Goal: Navigation & Orientation: Understand site structure

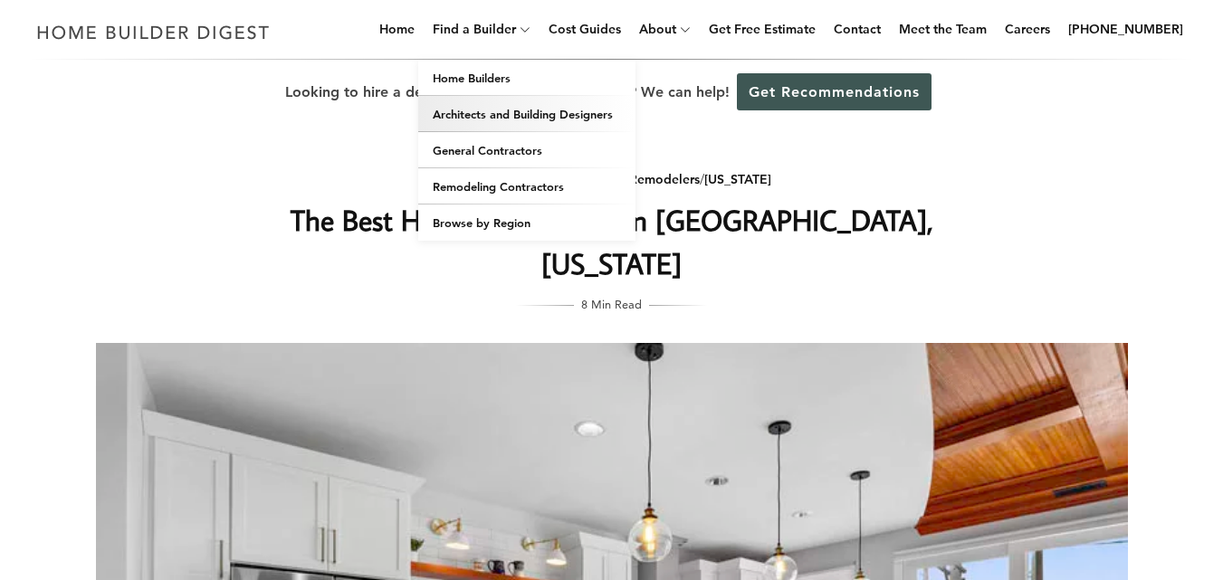
click at [530, 119] on link "Architects and Building Designers" at bounding box center [526, 114] width 217 height 36
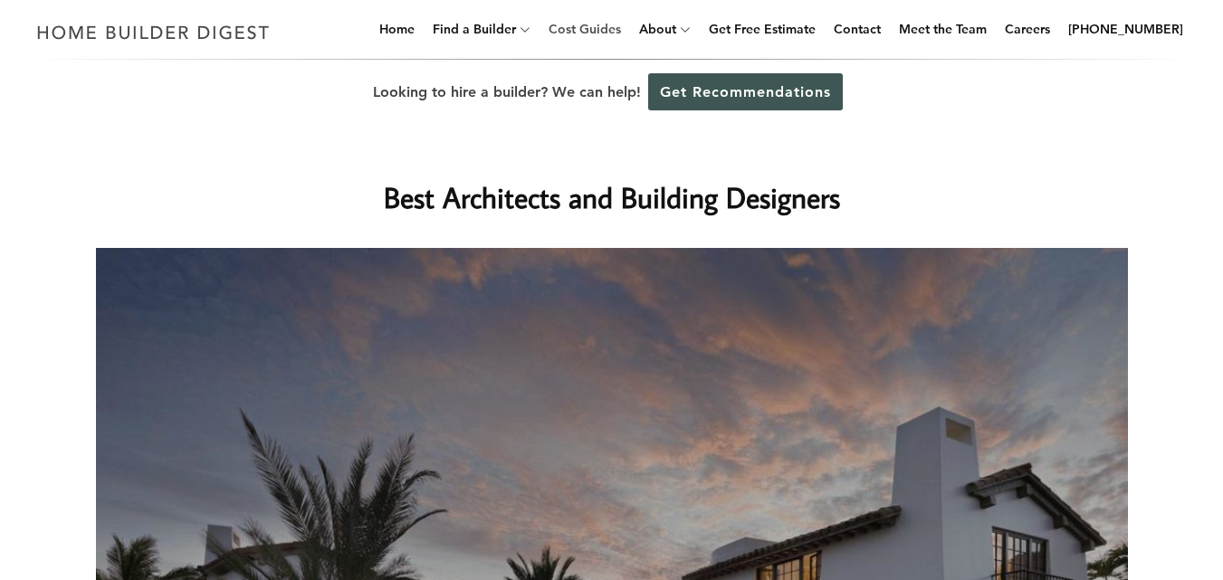
click at [621, 34] on link "Cost Guides" at bounding box center [584, 29] width 87 height 58
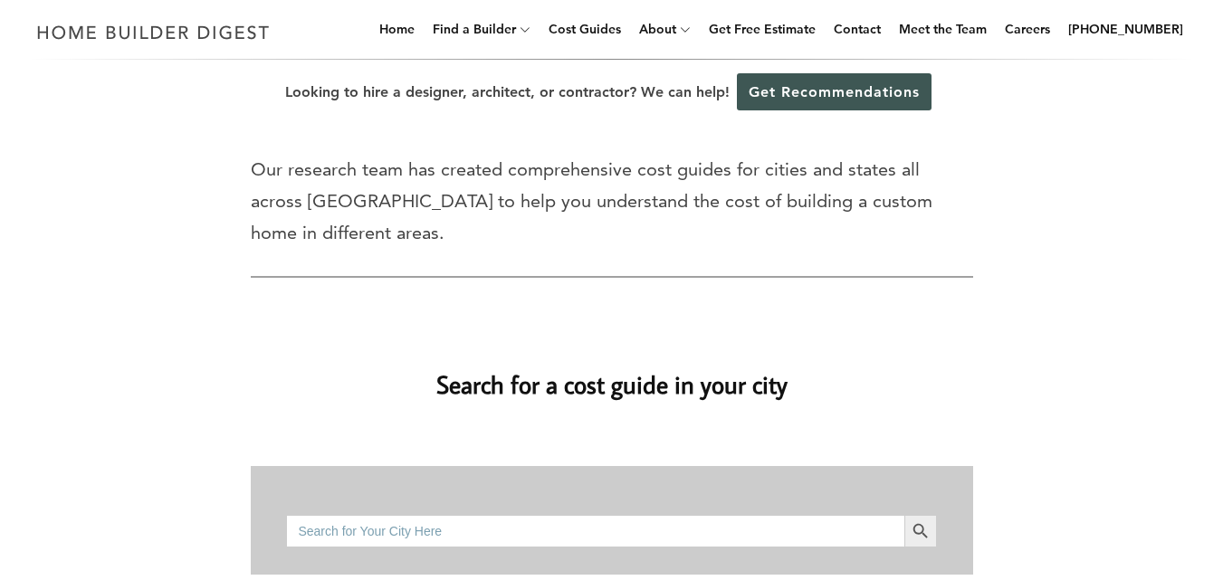
click at [698, 78] on div "Looking to hire a designer, architect, or contractor? We can help! Get Recommen…" at bounding box center [611, 92] width 1223 height 65
click at [676, 25] on link "About" at bounding box center [654, 29] width 44 height 58
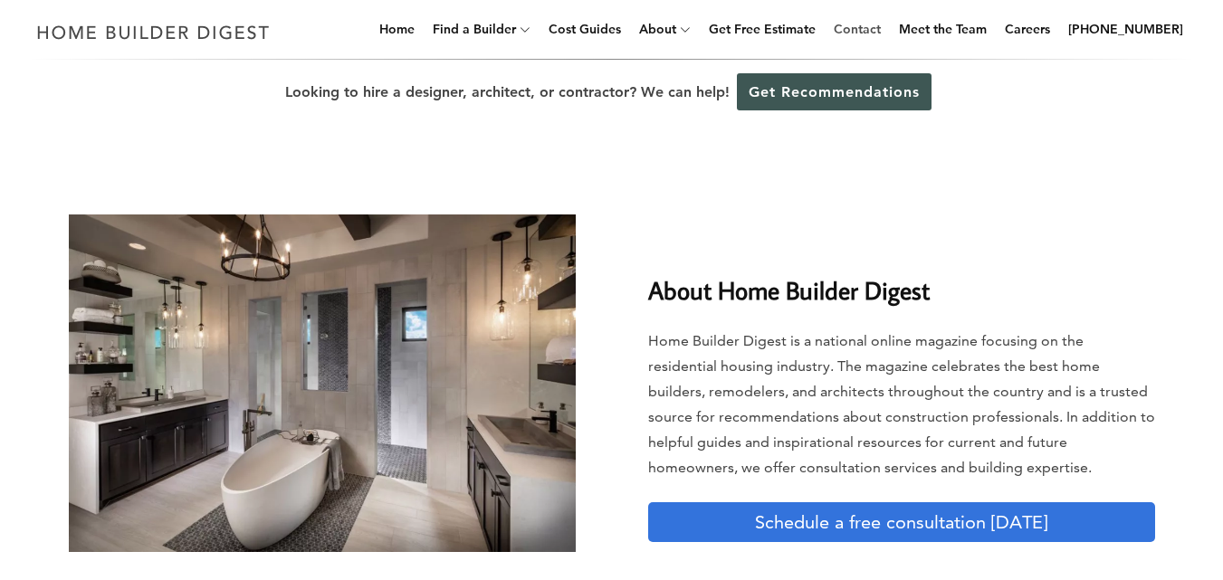
click at [888, 25] on link "Contact" at bounding box center [858, 29] width 62 height 58
